Goal: Information Seeking & Learning: Learn about a topic

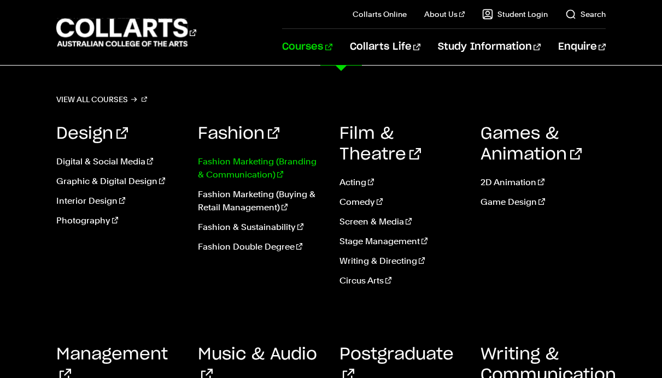
click at [265, 163] on link "Fashion Marketing (Branding & Communication)" at bounding box center [260, 168] width 125 height 26
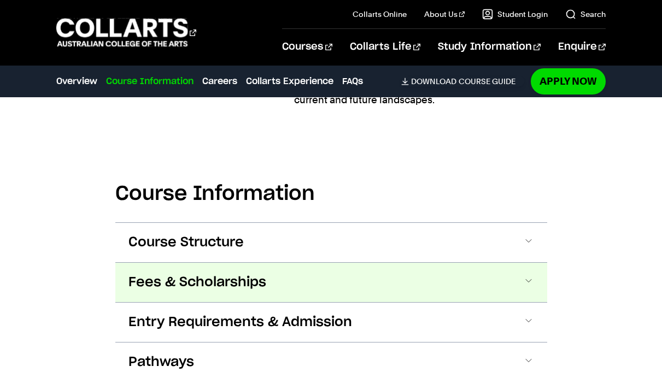
click at [259, 291] on span "Fees & Scholarships" at bounding box center [197, 282] width 138 height 17
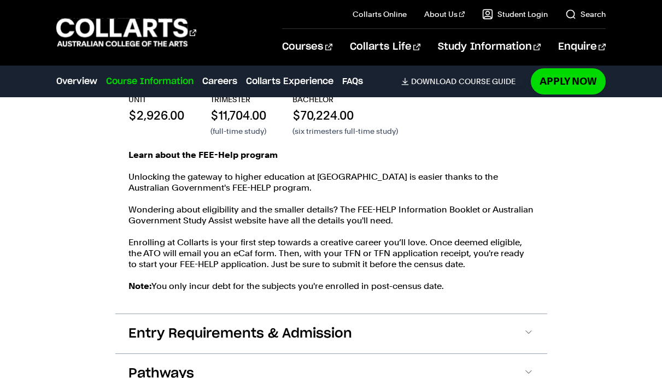
scroll to position [1445, 0]
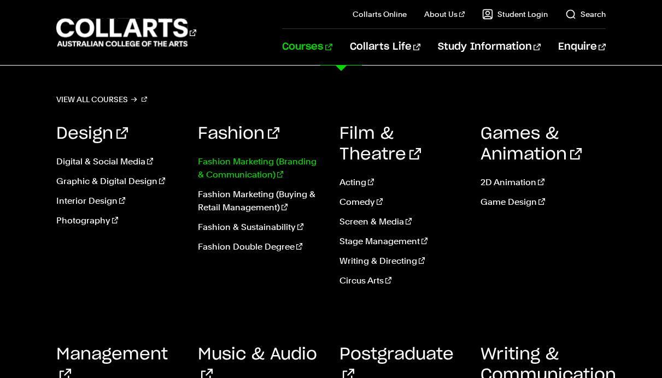
click at [268, 169] on link "Fashion Marketing (Branding & Communication)" at bounding box center [260, 168] width 125 height 26
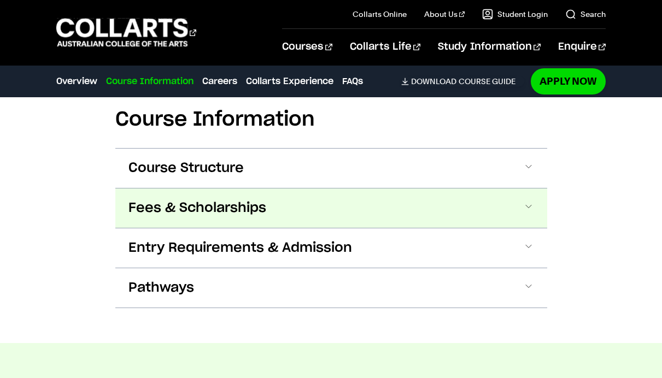
click at [242, 228] on button "Fees & Scholarships" at bounding box center [331, 208] width 432 height 39
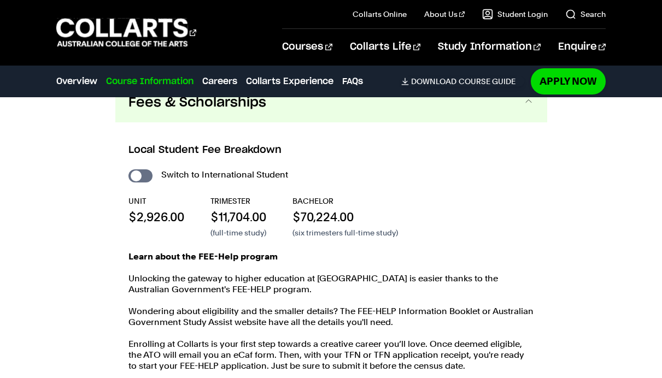
scroll to position [1450, 0]
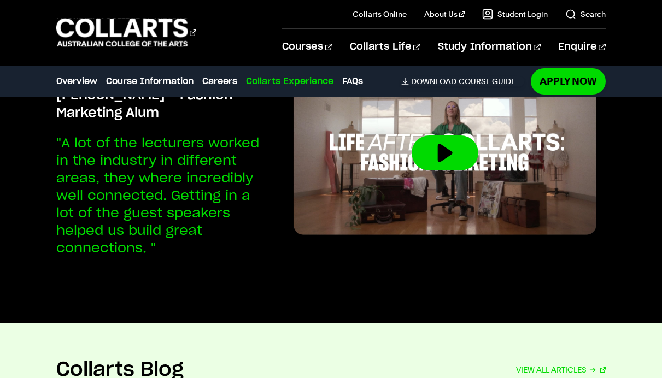
scroll to position [2619, 0]
